Goal: Task Accomplishment & Management: Manage account settings

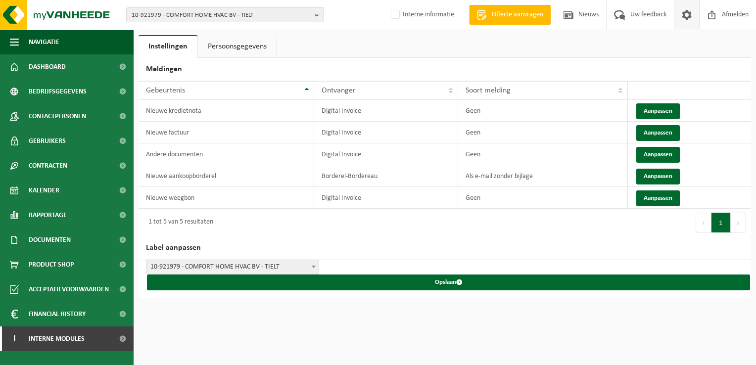
click at [167, 13] on span "10-921979 - COMFORT HOME HVAC BV - TIELT" at bounding box center [221, 15] width 179 height 15
paste input "10-930177"
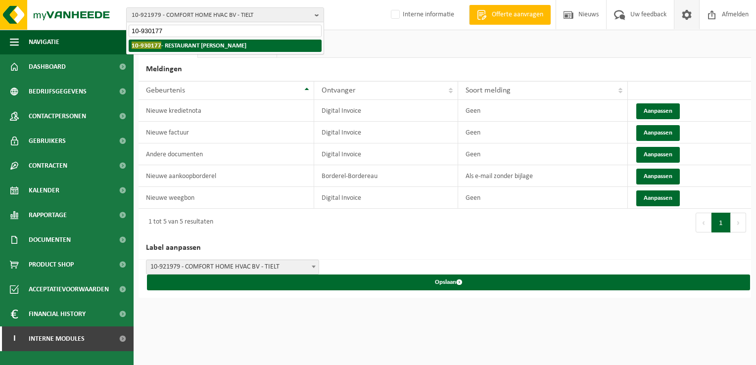
type input "10-930177"
click at [172, 46] on strong "10-930177 - RESTAURANT [PERSON_NAME]" at bounding box center [189, 45] width 115 height 7
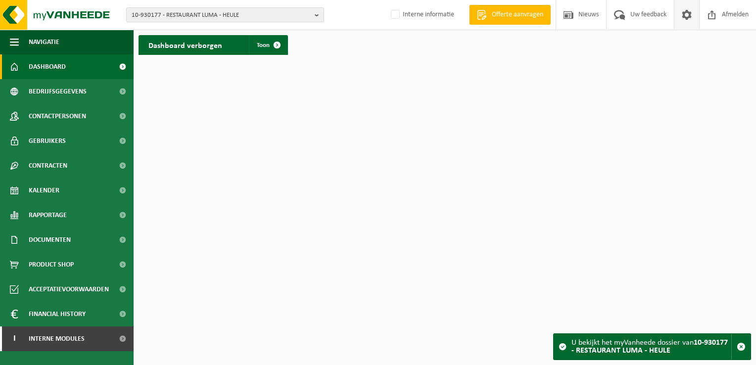
click at [685, 20] on span at bounding box center [686, 14] width 15 height 29
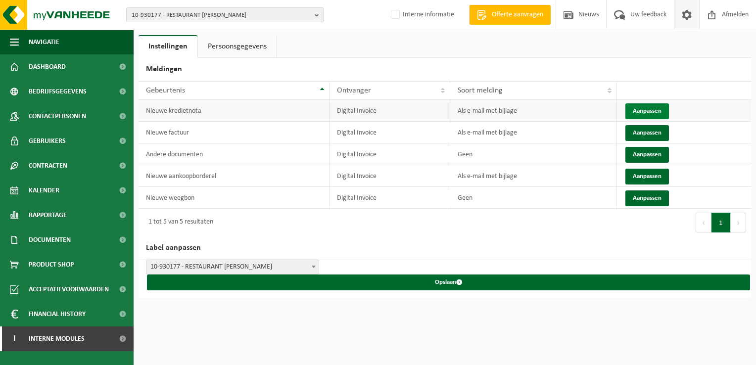
click at [645, 116] on button "Aanpassen" at bounding box center [647, 111] width 44 height 16
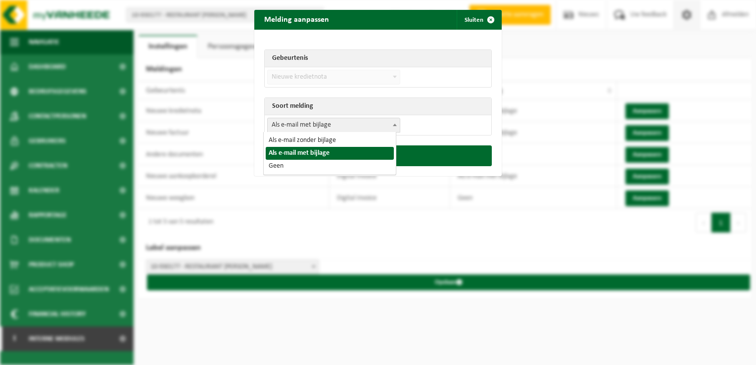
click at [291, 124] on span "Als e-mail met bijlage" at bounding box center [334, 125] width 132 height 14
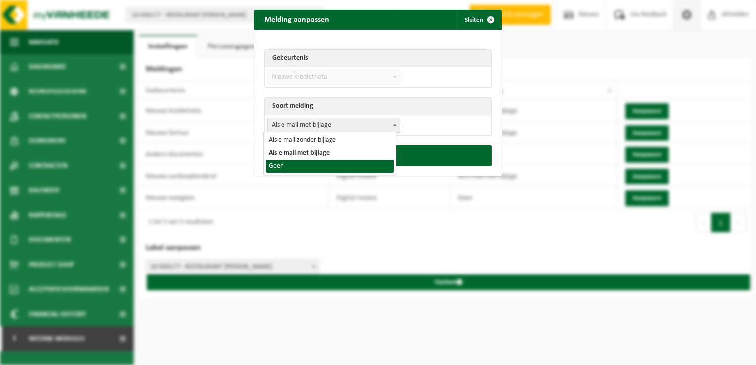
select select "1"
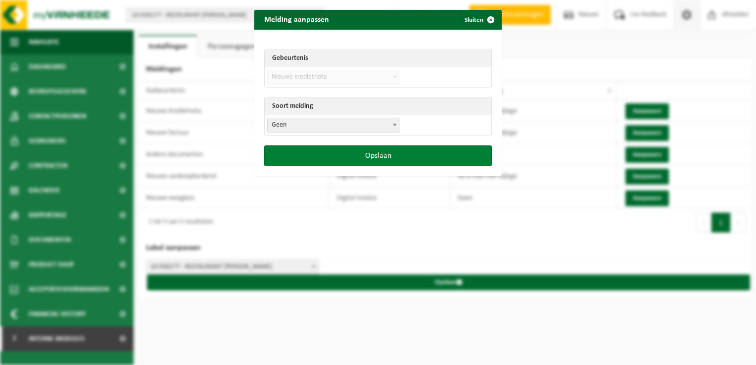
drag, startPoint x: 347, startPoint y: 153, endPoint x: 370, endPoint y: 157, distance: 23.6
click at [347, 152] on button "Opslaan" at bounding box center [378, 155] width 228 height 21
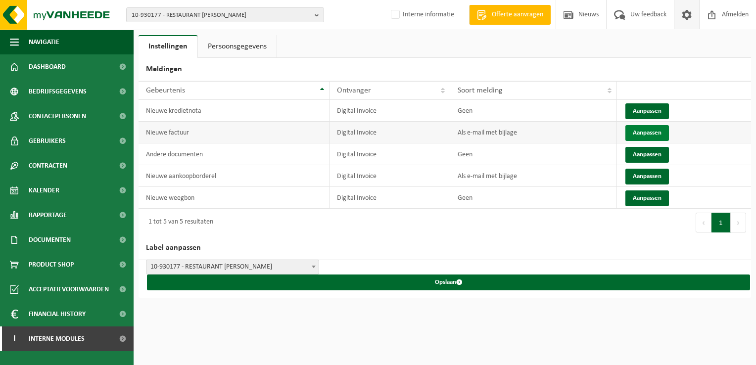
click at [660, 130] on button "Aanpassen" at bounding box center [647, 133] width 44 height 16
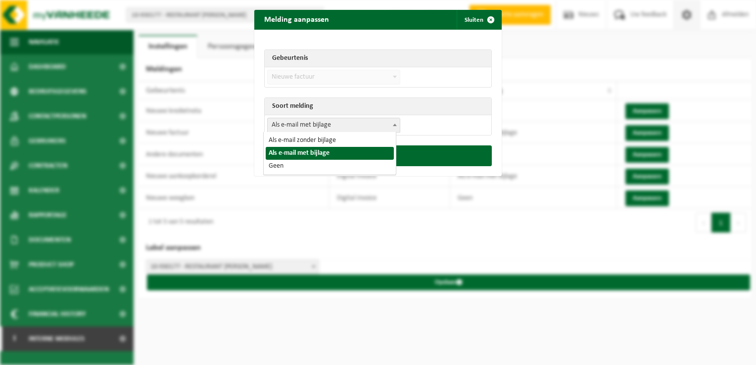
click at [271, 124] on span "Als e-mail met bijlage" at bounding box center [334, 125] width 132 height 14
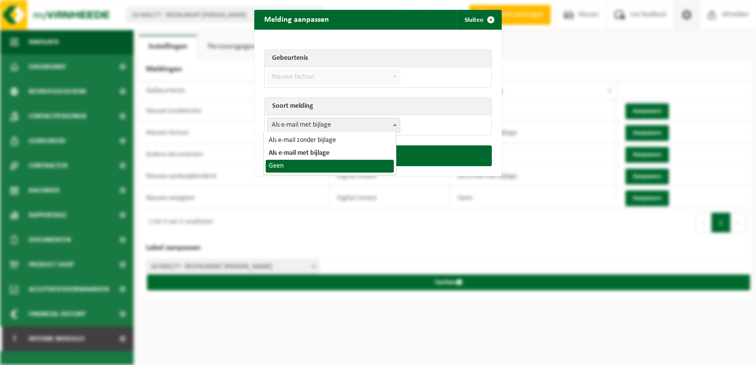
drag, startPoint x: 283, startPoint y: 167, endPoint x: 330, endPoint y: 155, distance: 47.9
select select "1"
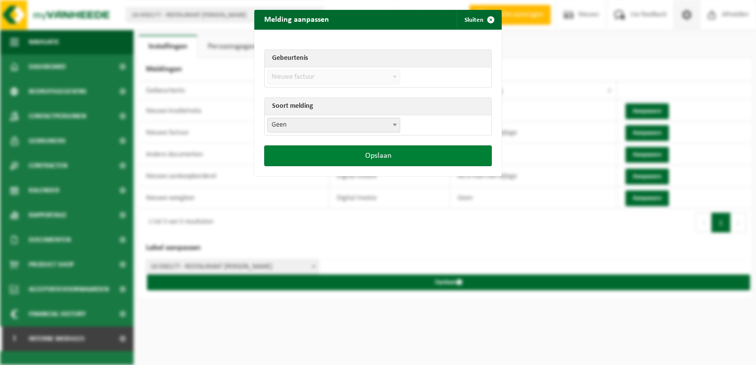
click at [337, 152] on button "Opslaan" at bounding box center [378, 155] width 228 height 21
